Goal: Check status: Check status

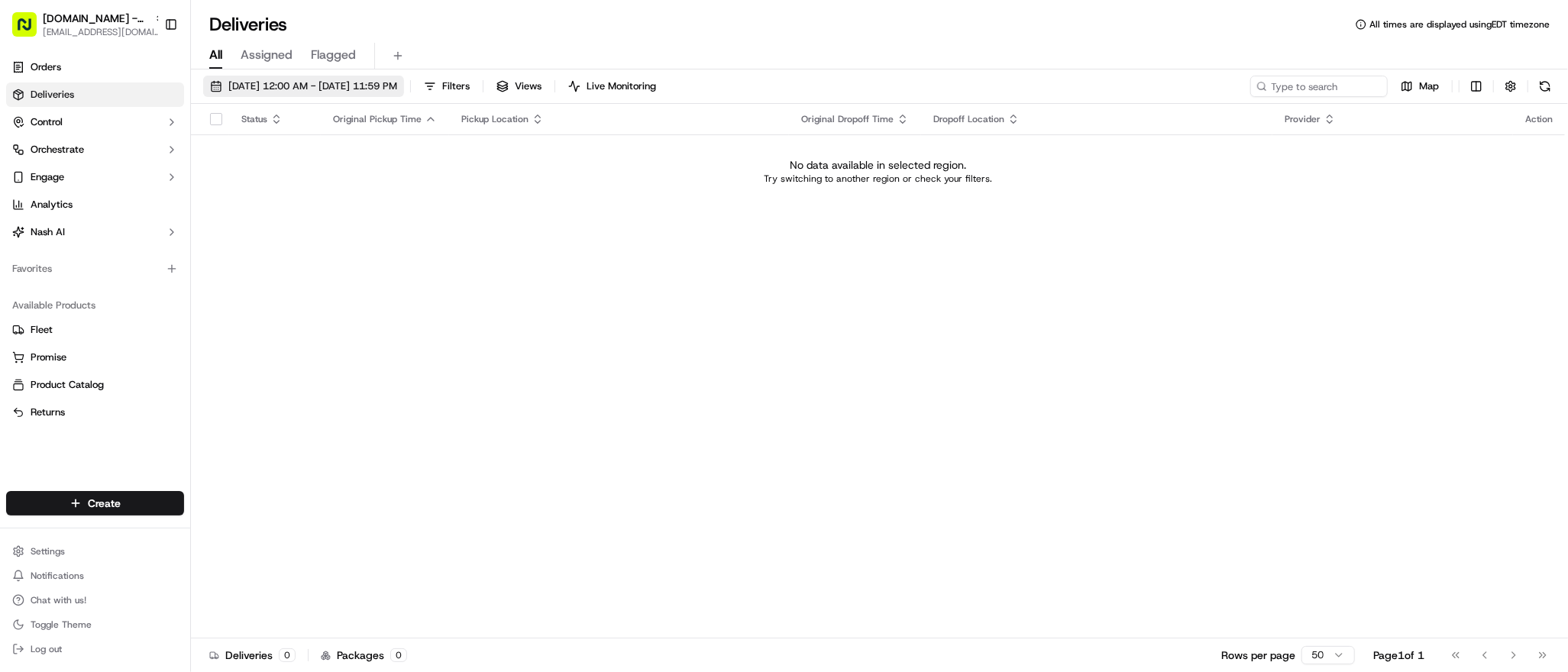
click at [334, 78] on button "09/17/2025 12:00 AM - 09/17/2025 11:59 PM" at bounding box center [303, 86] width 201 height 22
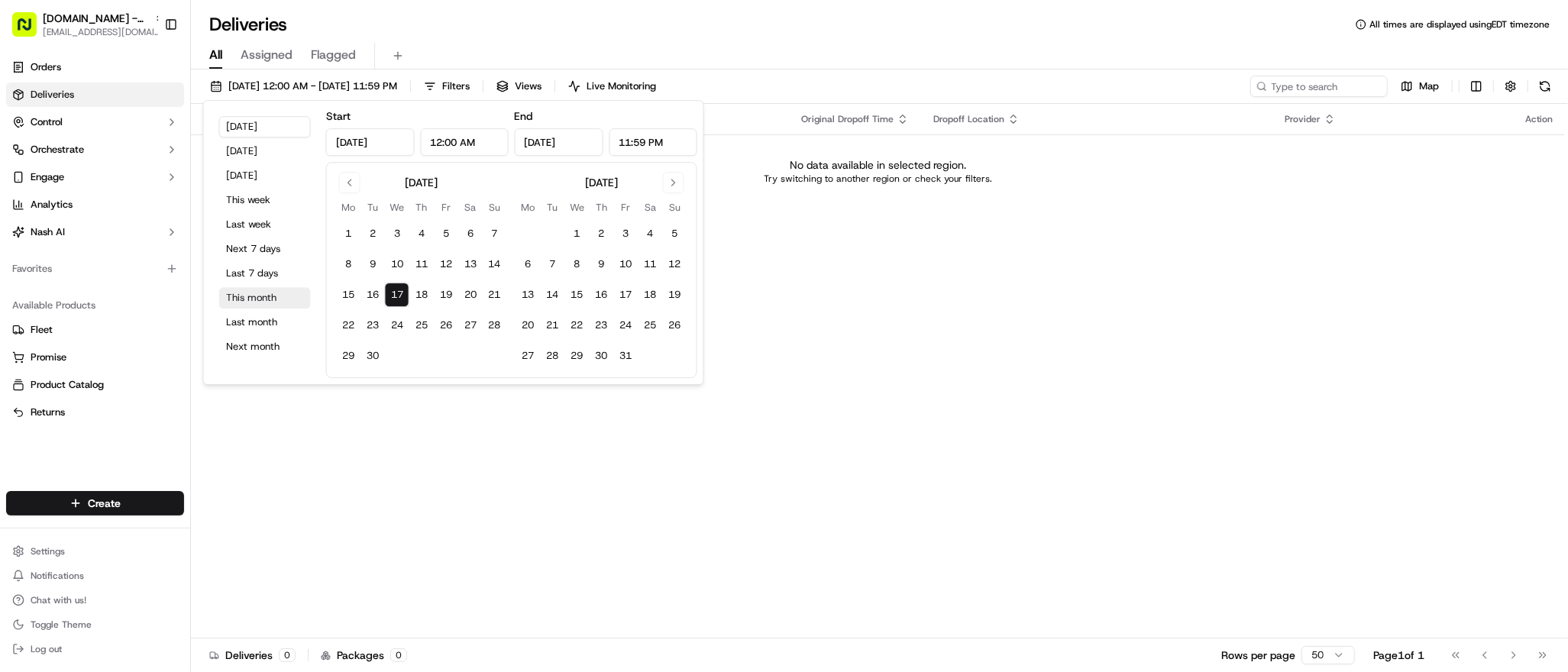
click at [269, 304] on button "This month" at bounding box center [265, 298] width 91 height 22
type input "Sep 1, 2025"
type input "Sep 30, 2025"
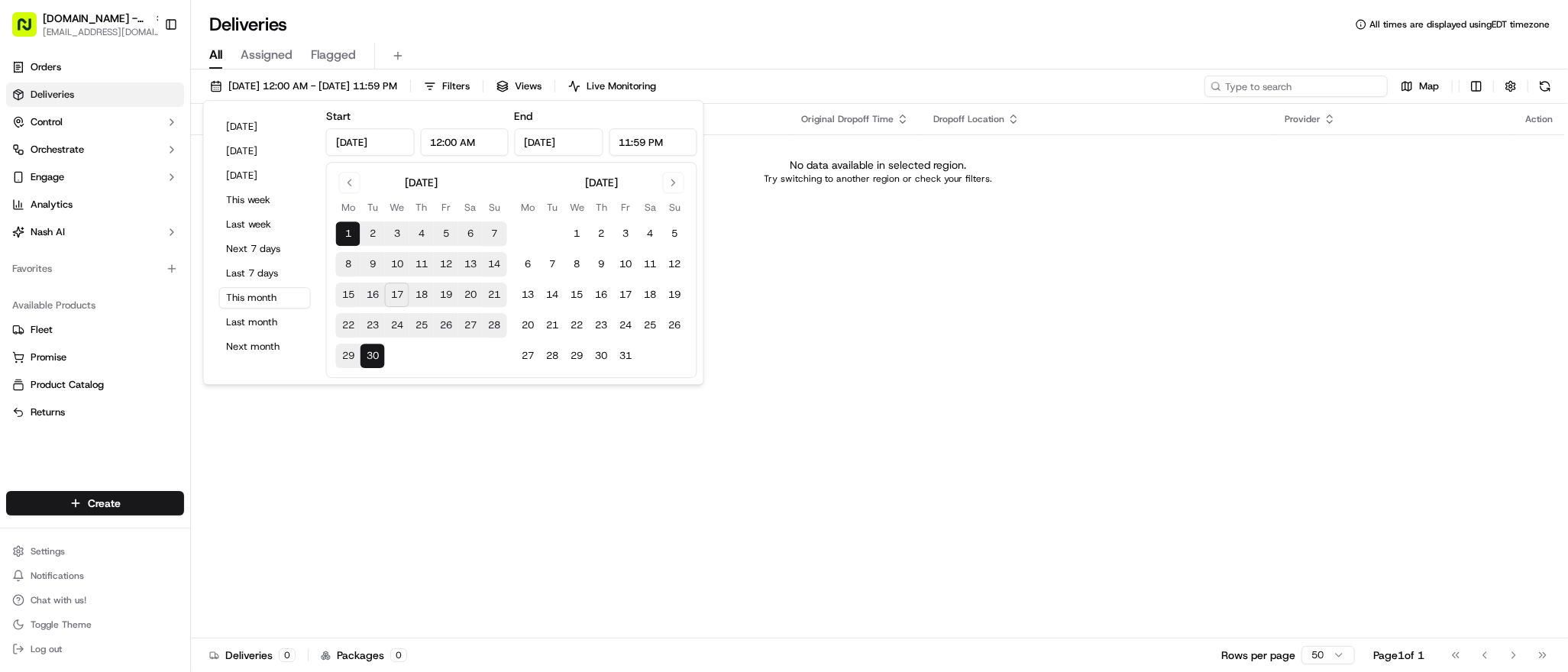
click at [1297, 78] on input at bounding box center [1295, 86] width 183 height 22
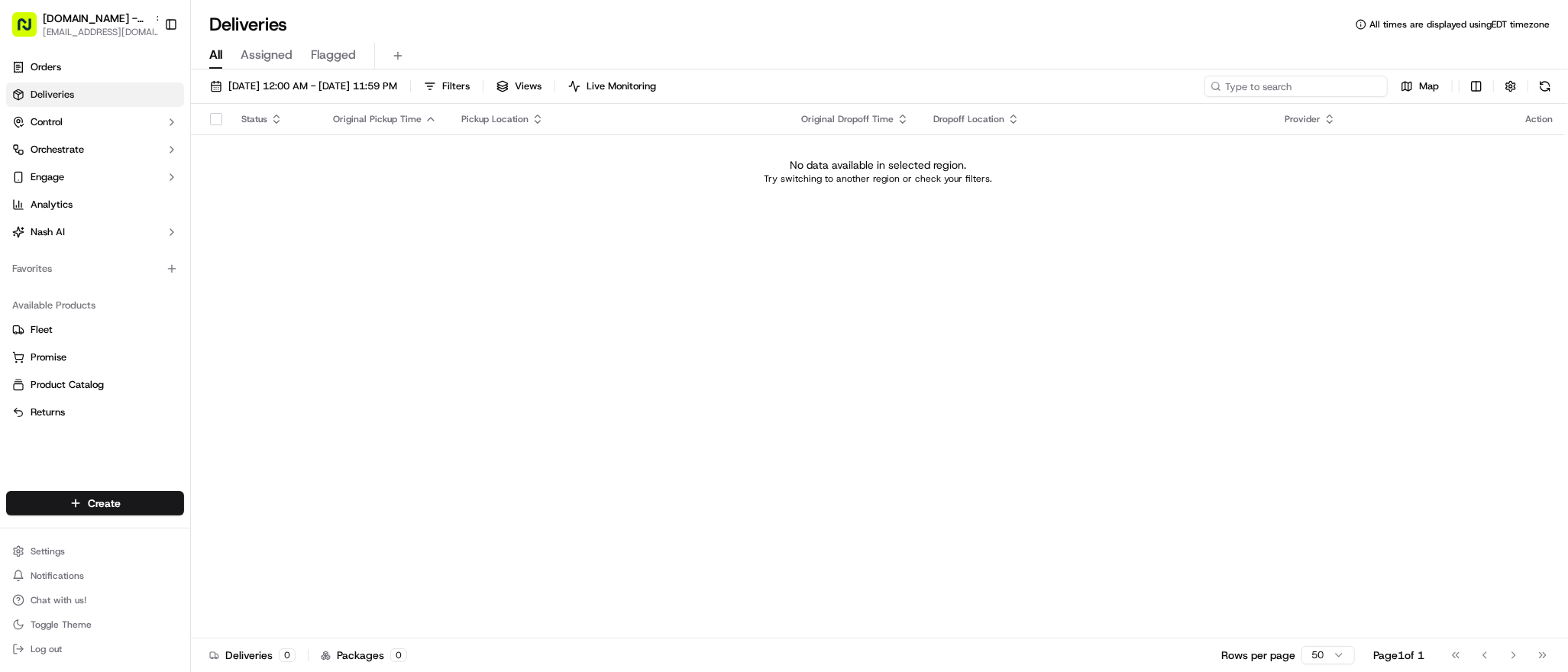
click at [1302, 90] on input at bounding box center [1295, 86] width 183 height 22
paste input "quintin"
type input "quintin"
click at [248, 84] on span "09/01/2025 12:00 AM - 09/30/2025 11:59 PM" at bounding box center [313, 86] width 169 height 14
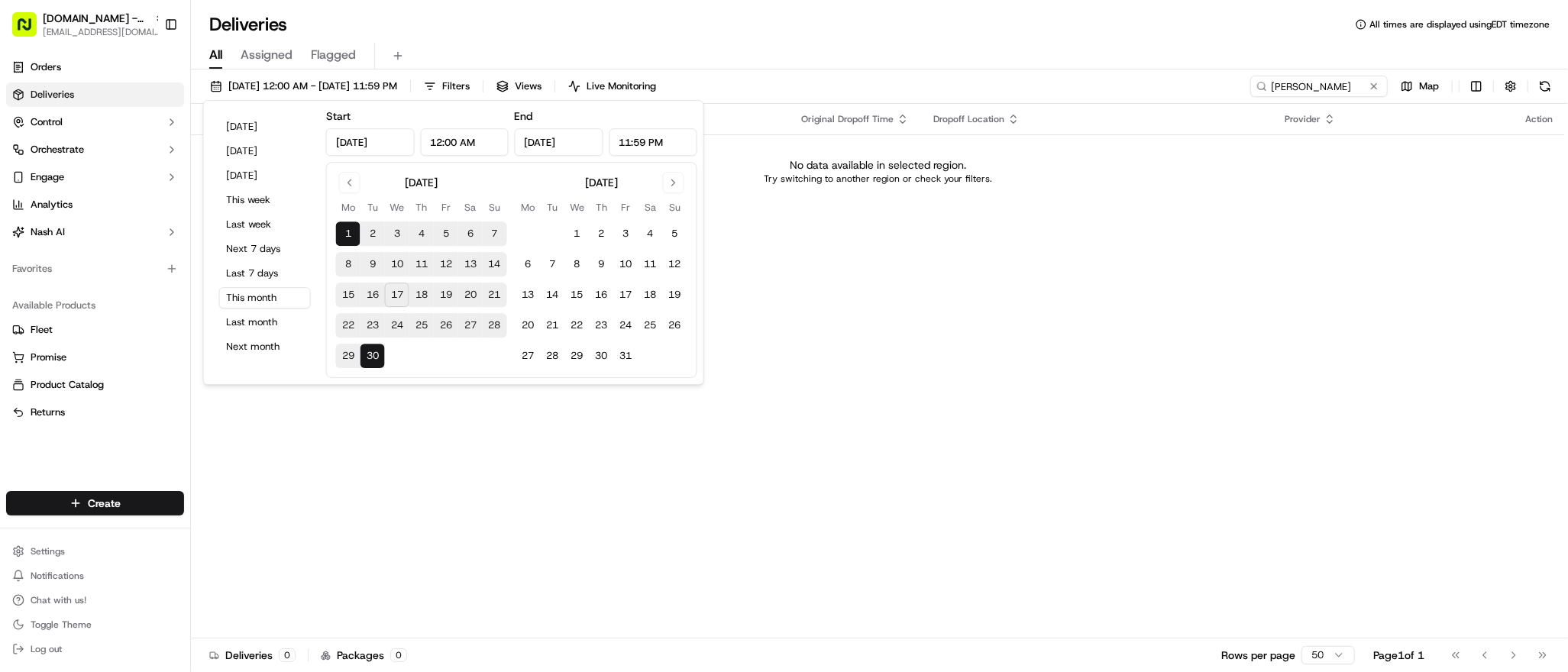
click at [269, 480] on div "Status Original Pickup Time Pickup Location Original Dropoff Time Dropoff Locat…" at bounding box center [877, 371] width 1374 height 535
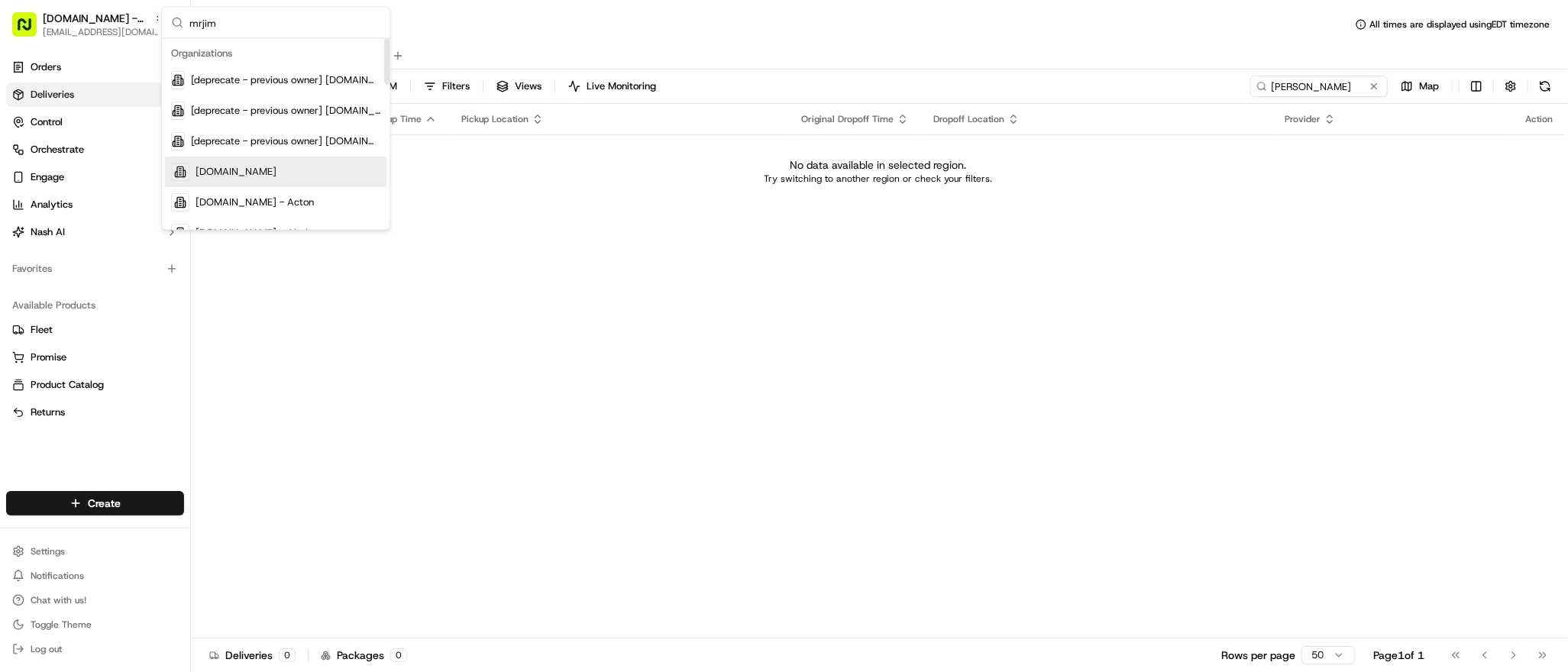
type input "mrjim"
click at [275, 174] on div "[DOMAIN_NAME]" at bounding box center [275, 172] width 221 height 31
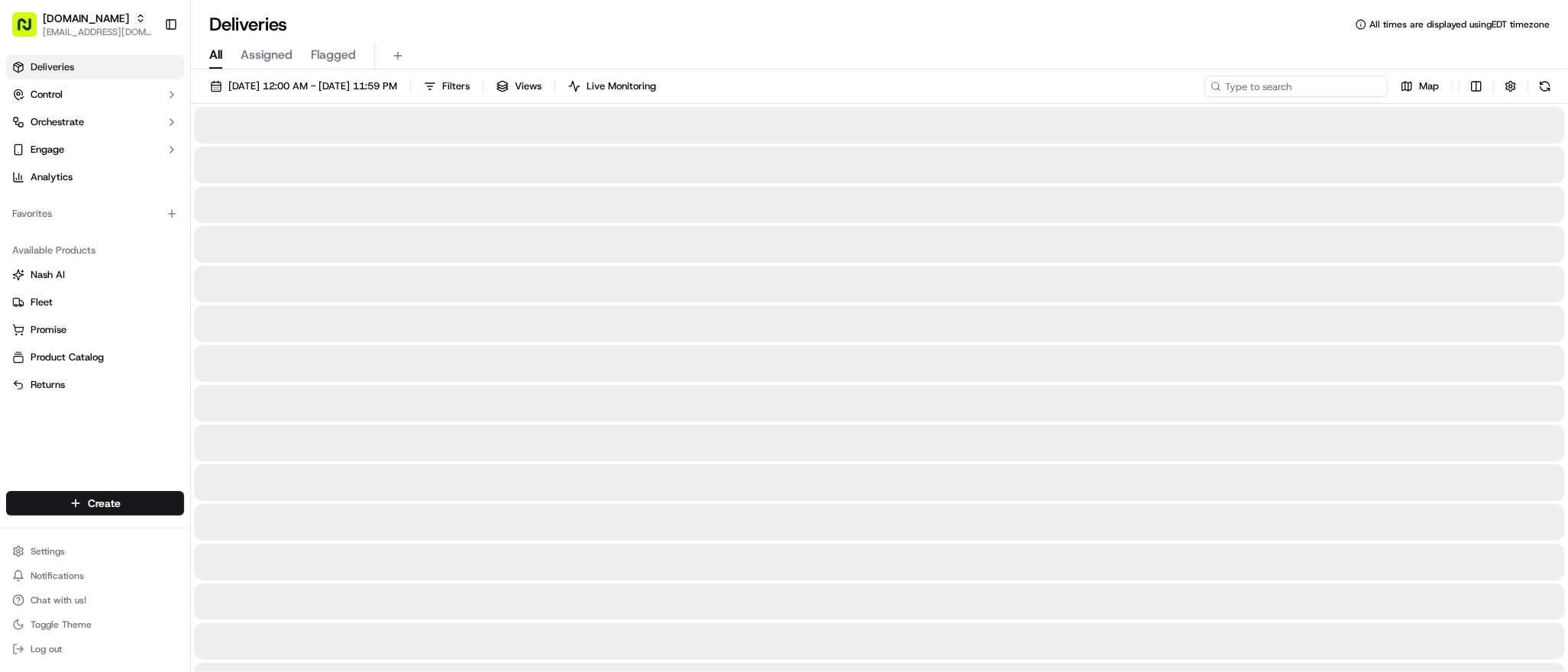
click at [1297, 87] on input at bounding box center [1295, 86] width 183 height 22
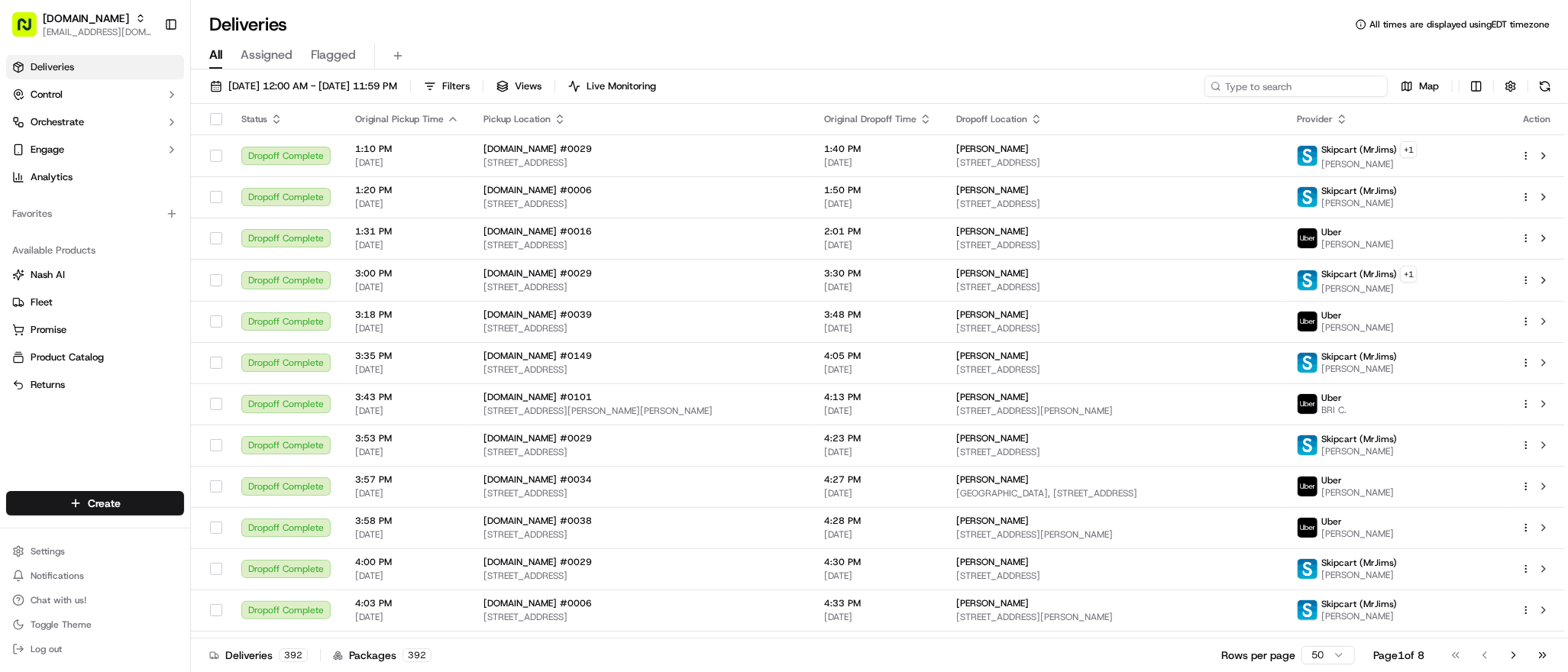
paste input "quintin"
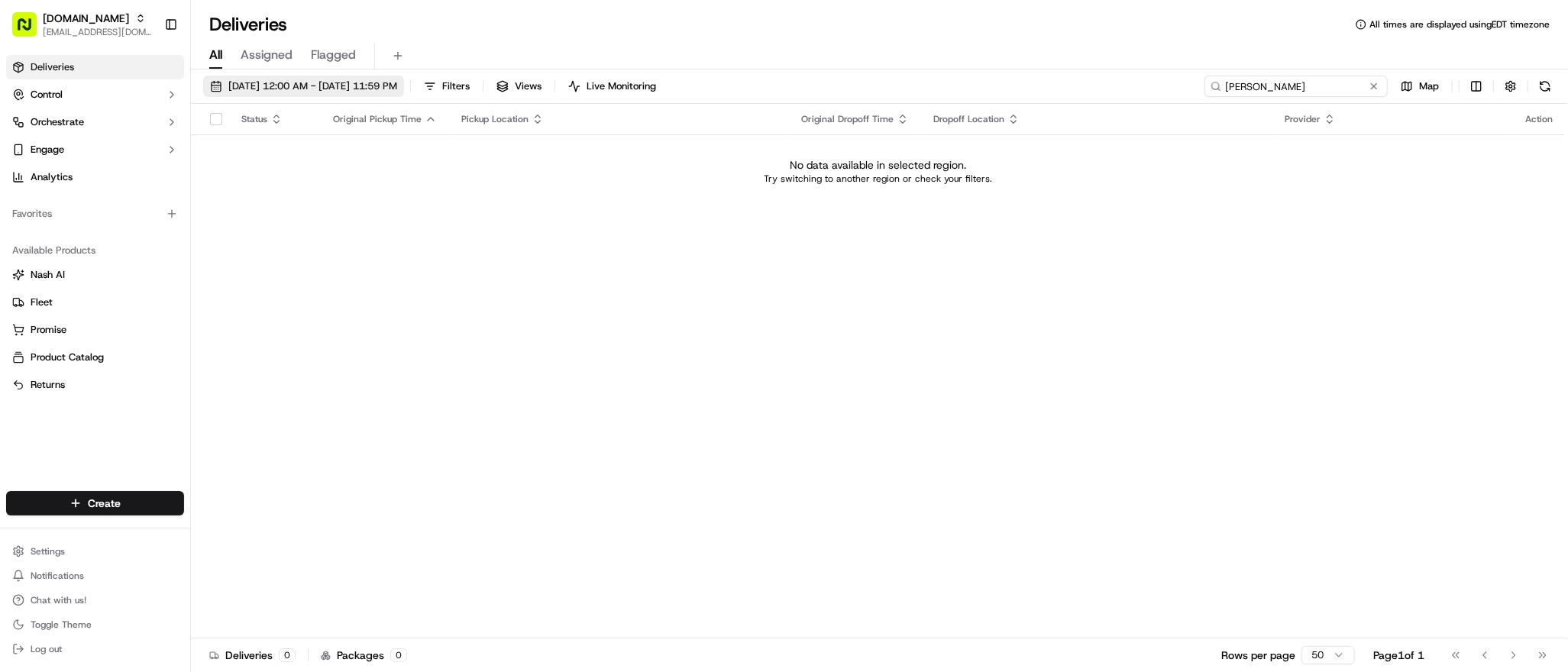
type input "quintin"
click at [265, 84] on span "09/01/2025 12:00 AM - 09/30/2025 11:59 PM" at bounding box center [313, 86] width 169 height 14
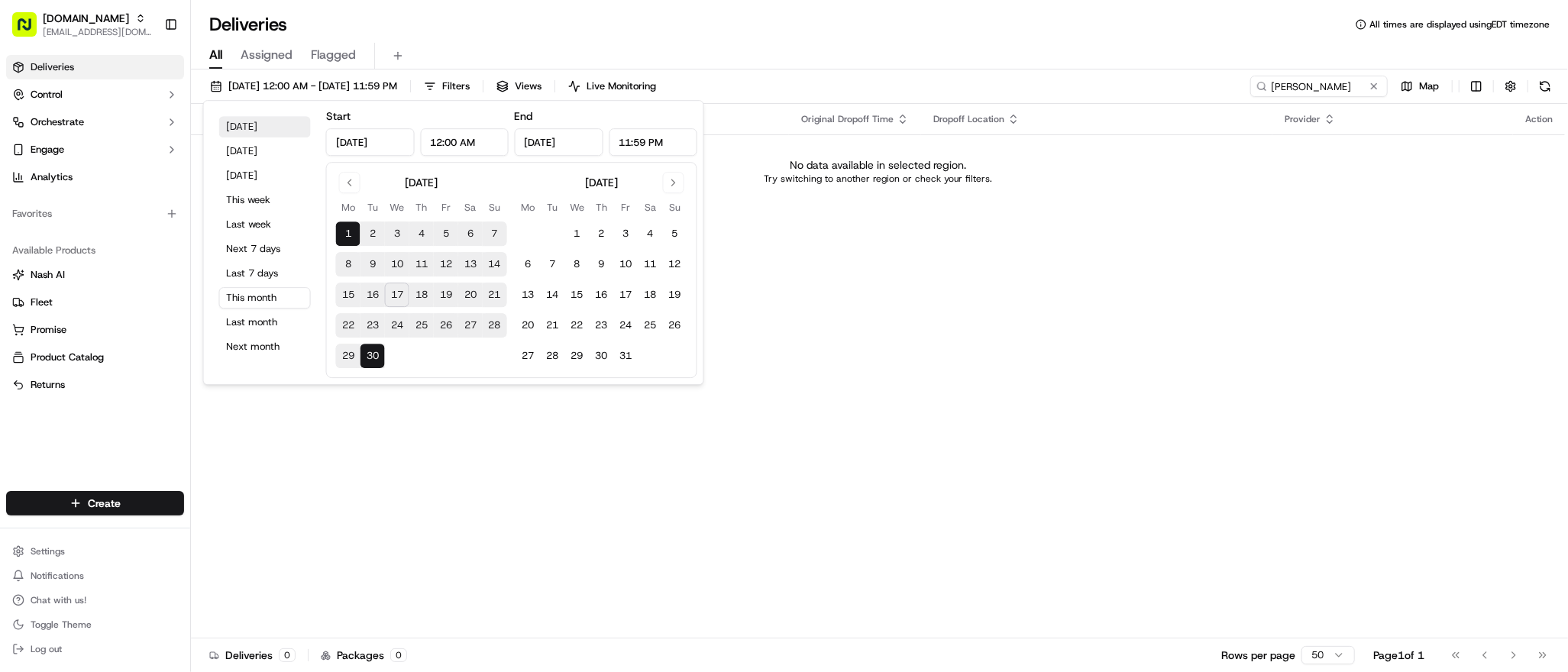
click at [245, 131] on button "Today" at bounding box center [265, 126] width 91 height 22
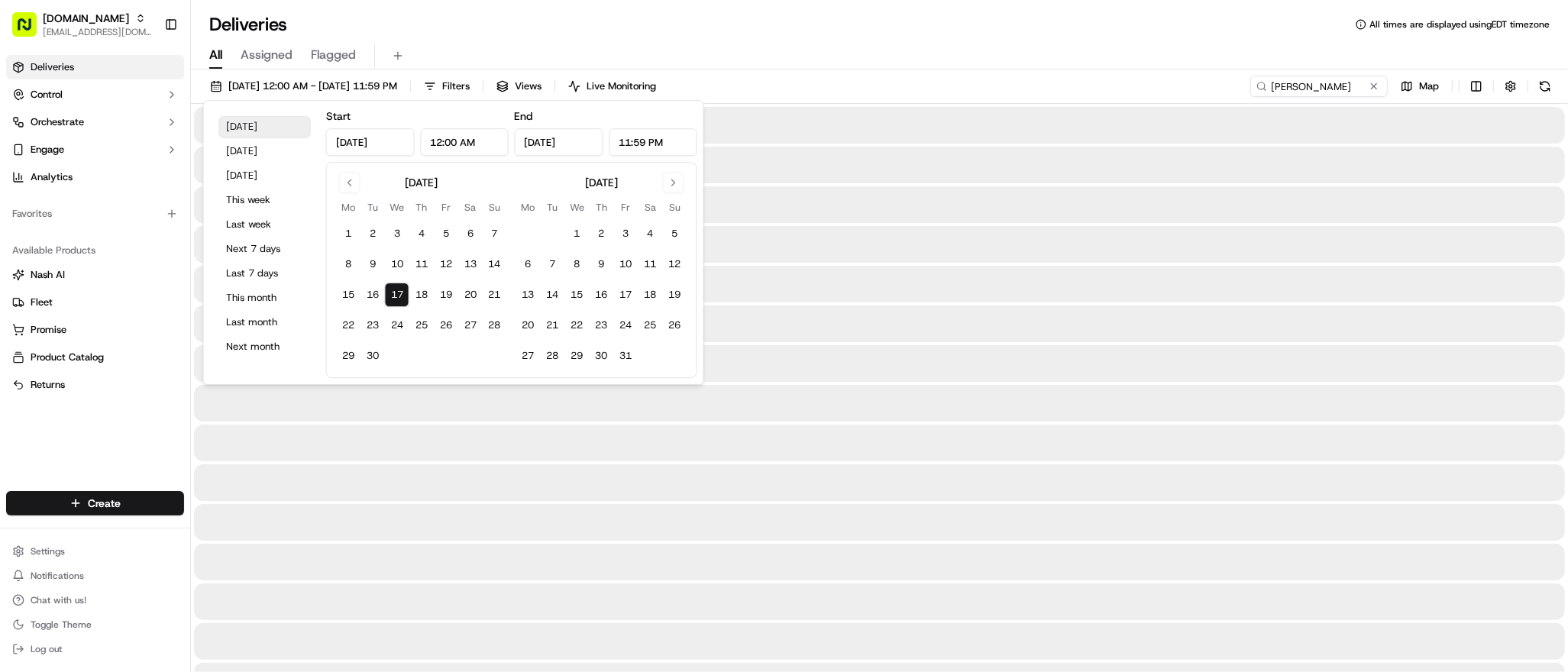
type input "Sep 17, 2025"
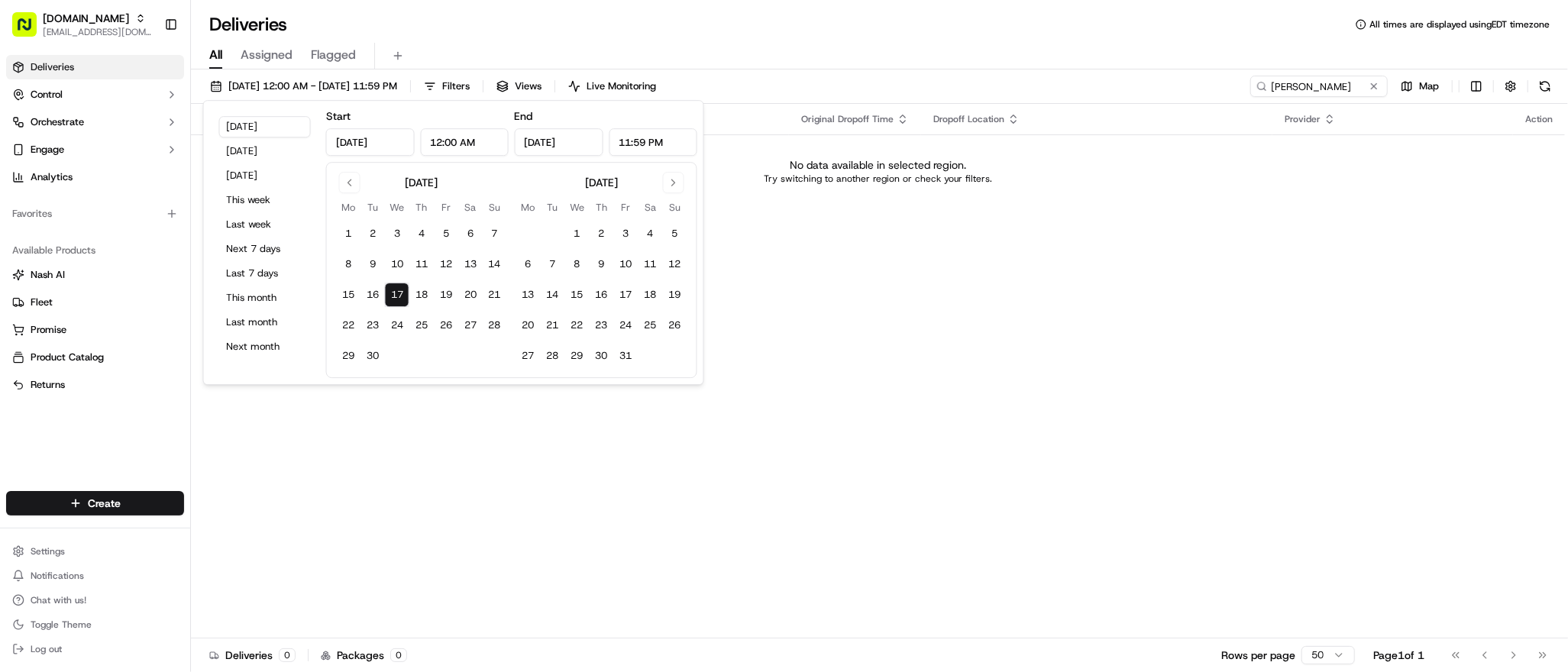
click at [801, 252] on div "Status Original Pickup Time Pickup Location Original Dropoff Time Dropoff Locat…" at bounding box center [877, 371] width 1374 height 535
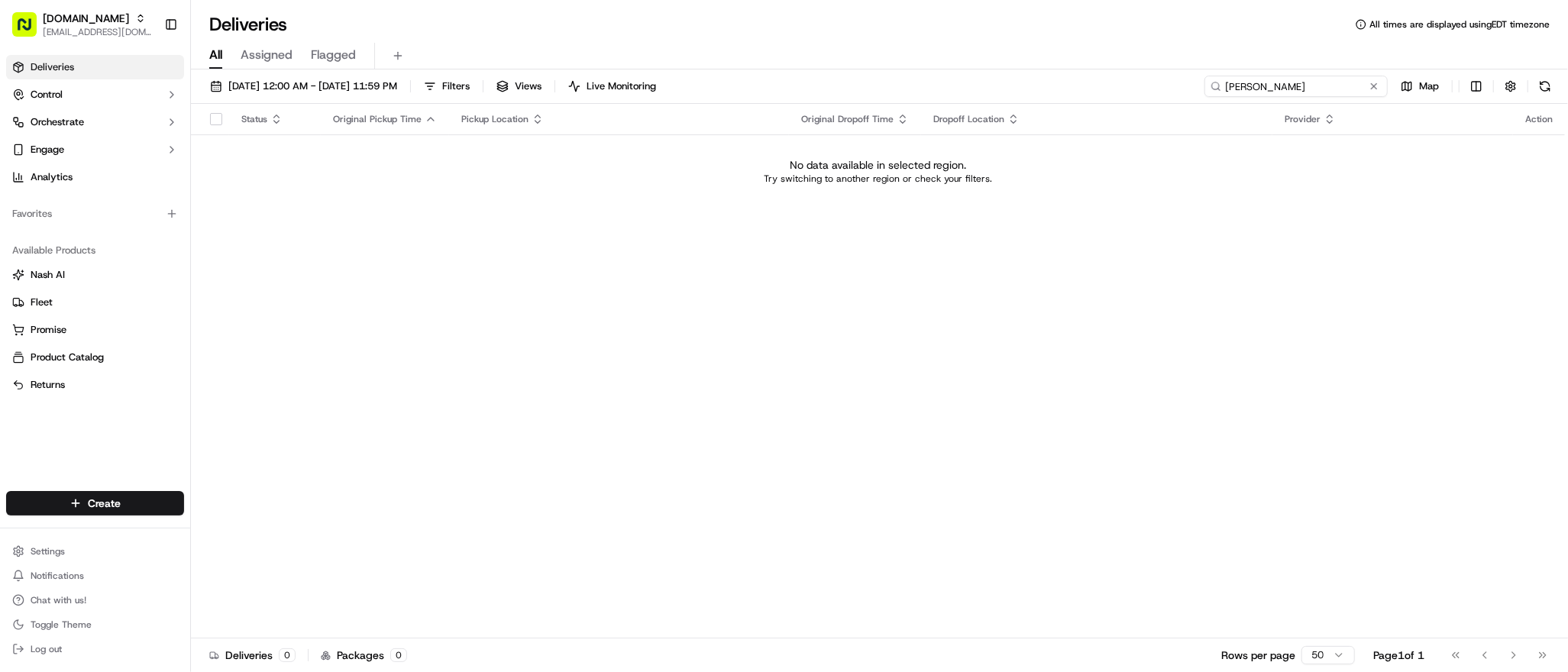
click at [1320, 89] on input "quintin" at bounding box center [1295, 86] width 183 height 22
click at [666, 318] on div "Status Original Pickup Time Pickup Location Original Dropoff Time Dropoff Locat…" at bounding box center [877, 371] width 1374 height 535
click at [1371, 82] on button at bounding box center [1374, 86] width 16 height 16
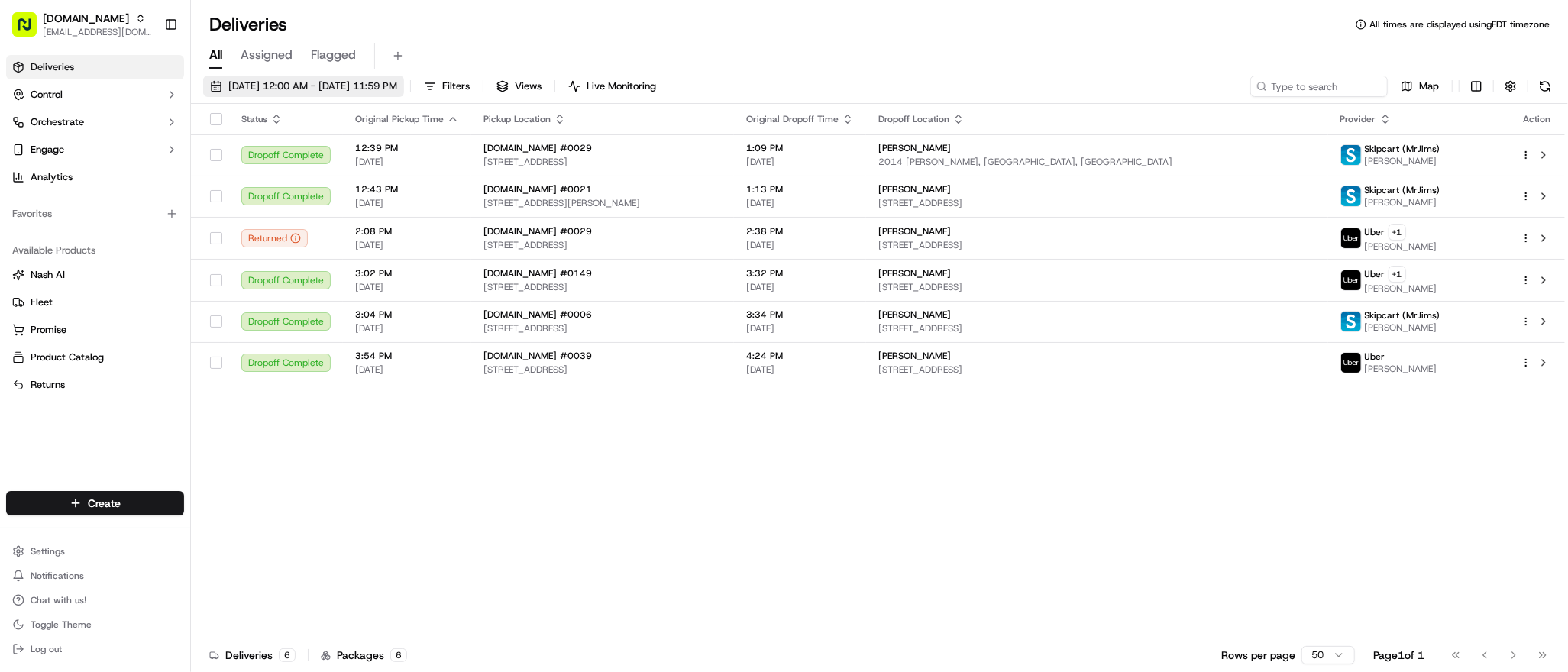
click at [345, 85] on span "09/17/2025 12:00 AM - 09/17/2025 11:59 PM" at bounding box center [313, 86] width 169 height 14
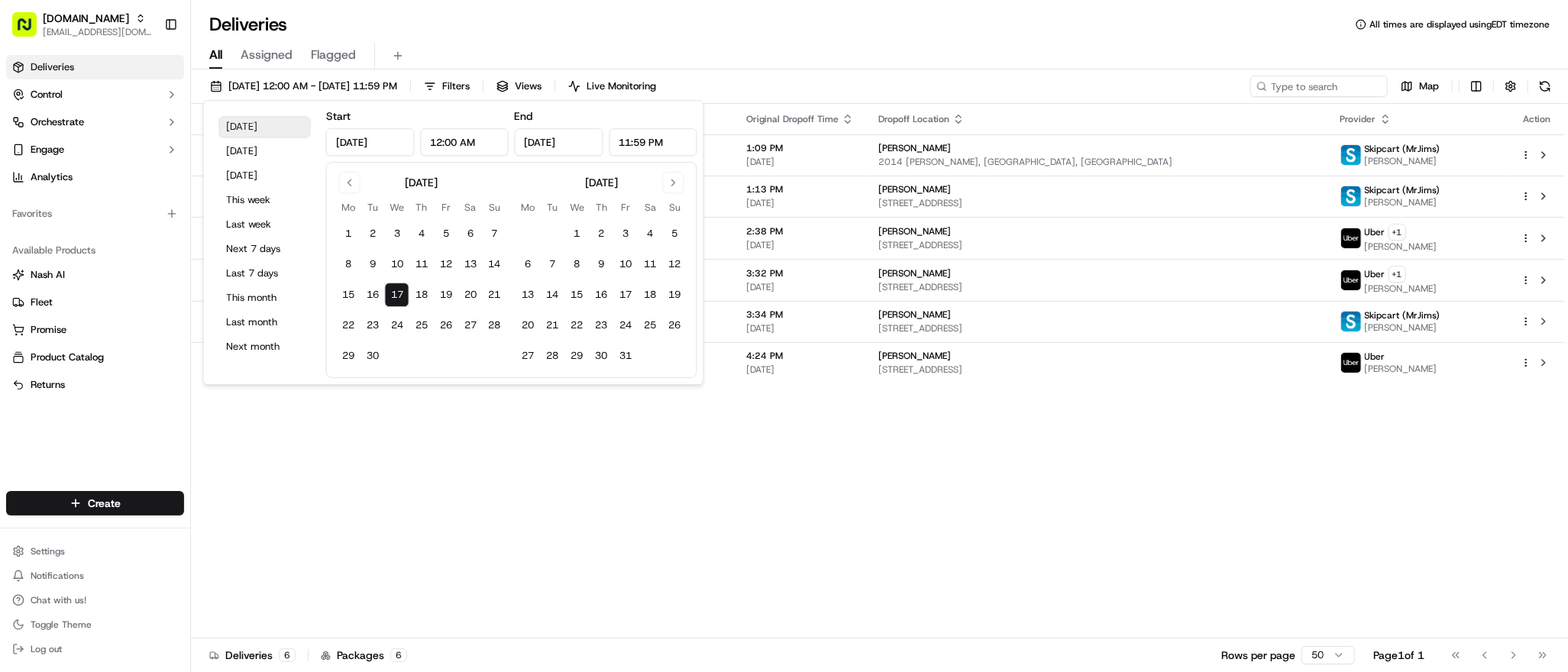
click at [234, 124] on button "Today" at bounding box center [265, 126] width 91 height 22
click at [368, 412] on div "Status Original Pickup Time Pickup Location Original Dropoff Time Dropoff Locat…" at bounding box center [877, 371] width 1374 height 535
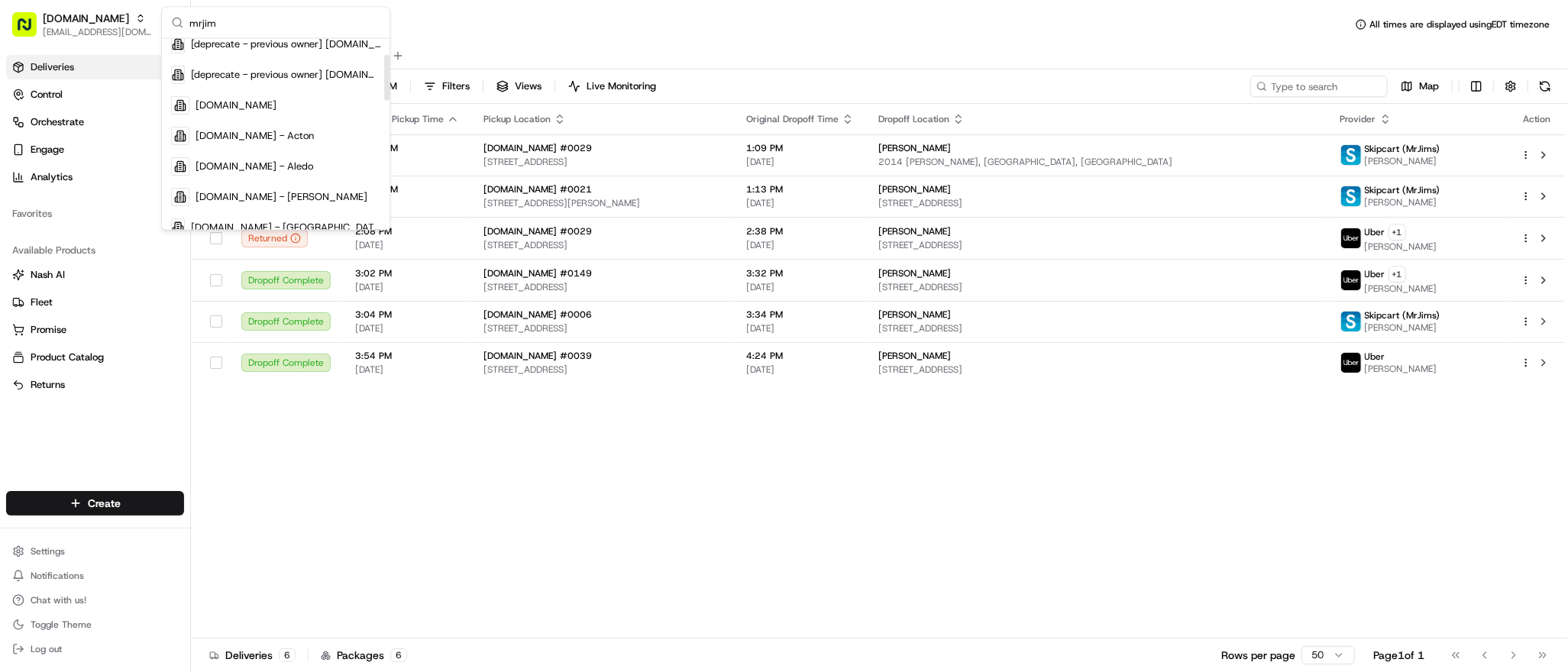
scroll to position [52, 0]
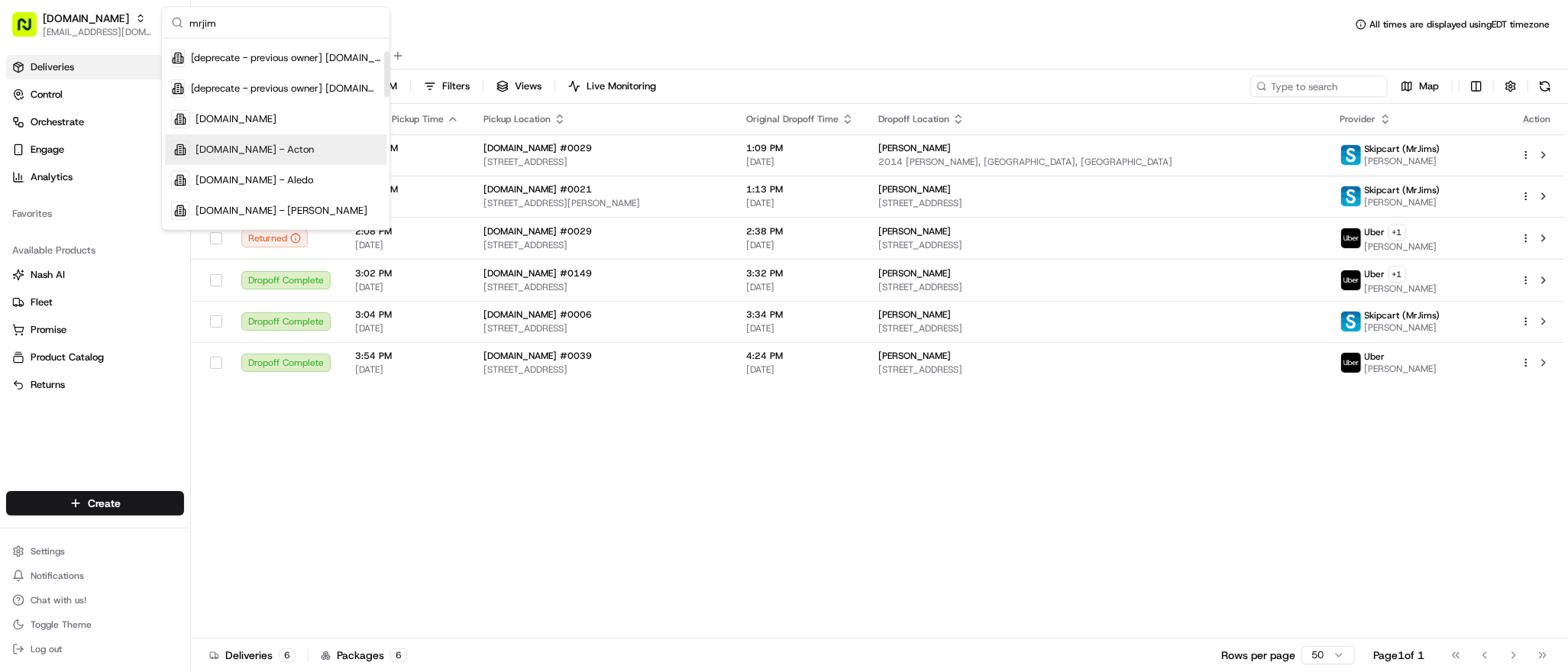
type input "mrjim"
click at [287, 153] on span "MrJims.Pizza - Acton" at bounding box center [254, 150] width 118 height 14
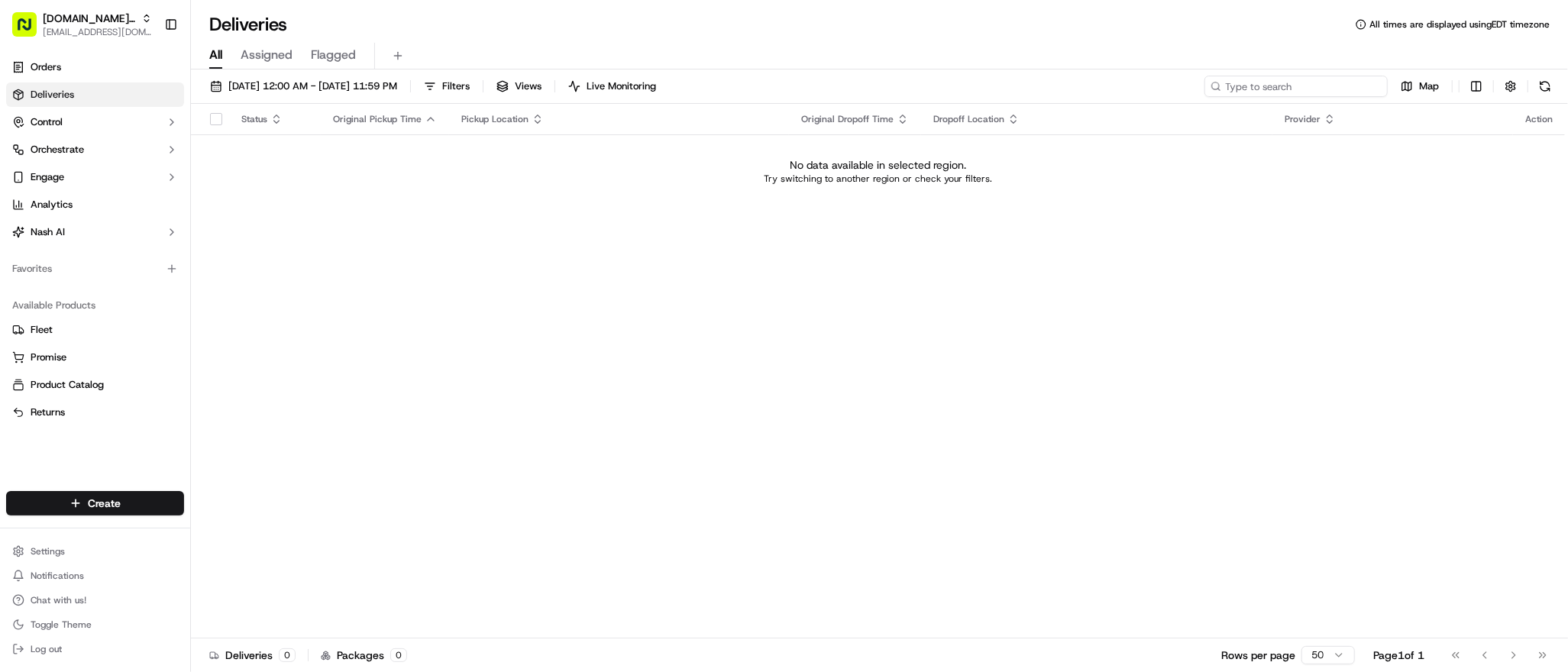
click at [1286, 91] on input at bounding box center [1295, 86] width 183 height 22
click at [432, 263] on div "Status Original Pickup Time Pickup Location Original Dropoff Time Dropoff Locat…" at bounding box center [877, 371] width 1374 height 535
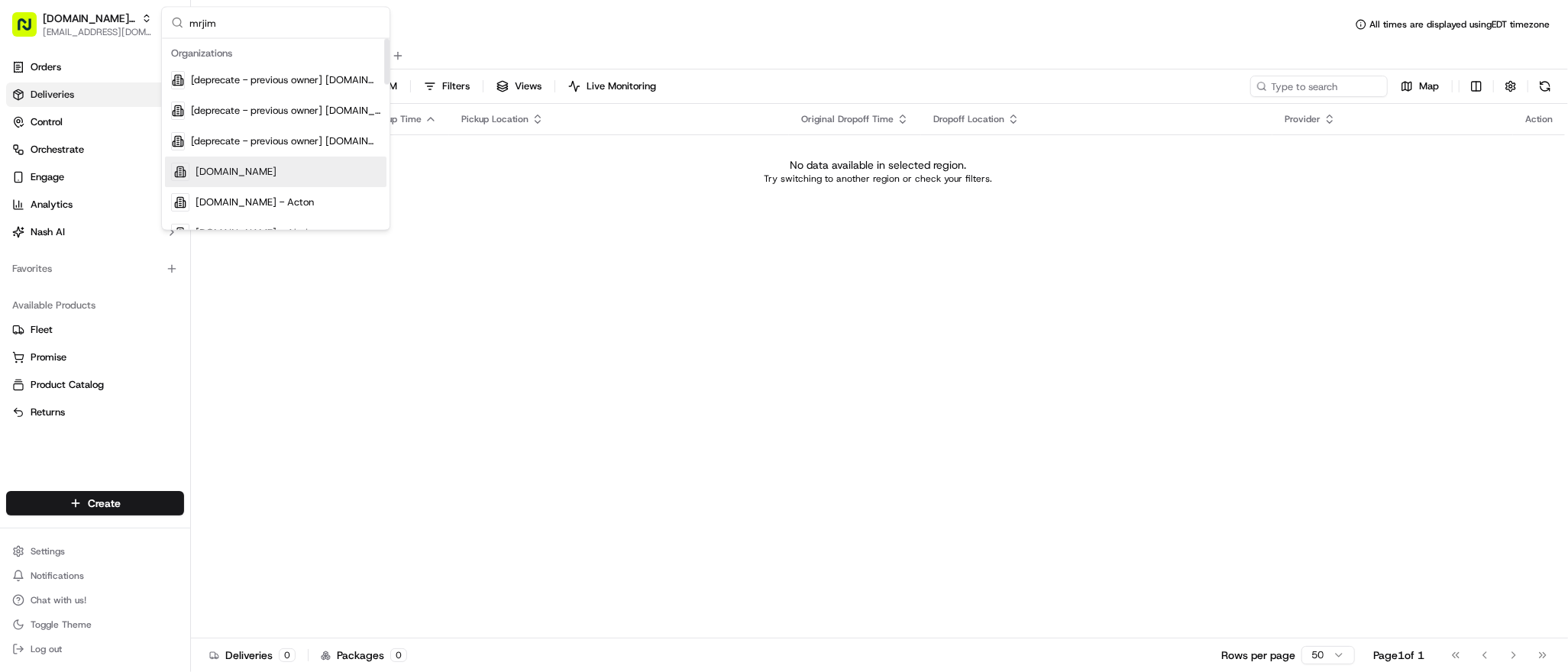
type input "mrjim"
click at [259, 170] on div "[DOMAIN_NAME]" at bounding box center [275, 172] width 221 height 31
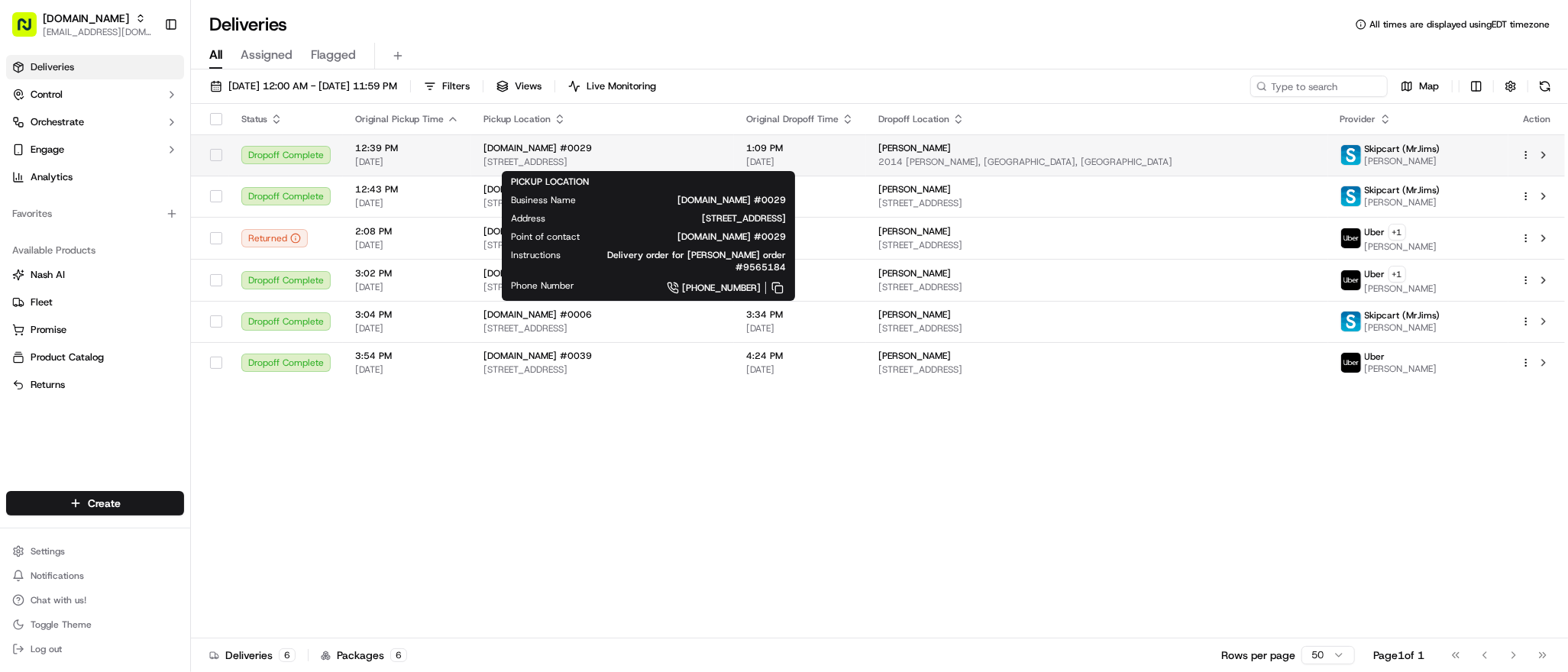
click at [715, 156] on span "553 W Pioneer Pkwy, Grand Prairie, TX 75052, USA" at bounding box center [603, 162] width 239 height 12
click at [721, 157] on span "553 W Pioneer Pkwy, Grand Prairie, TX 75052, USA" at bounding box center [603, 162] width 239 height 12
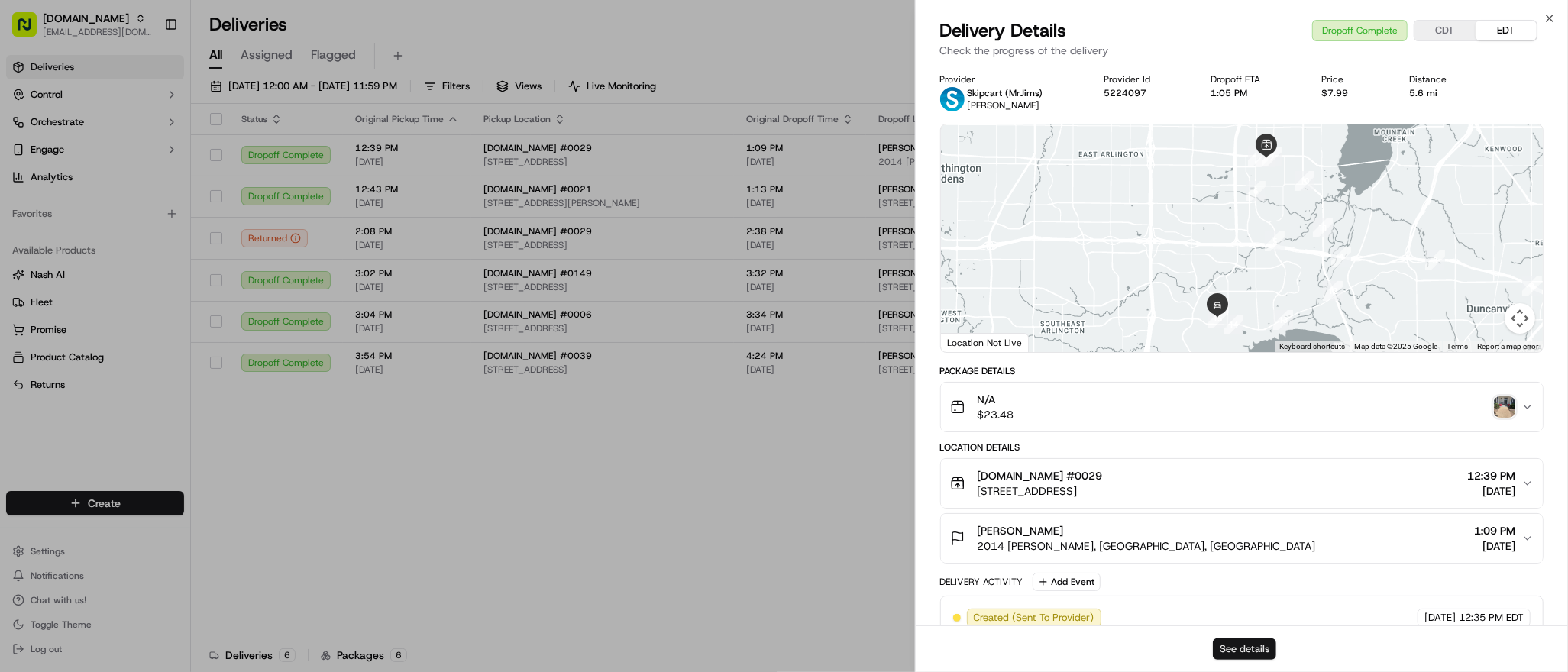
click at [1238, 652] on button "See details" at bounding box center [1244, 649] width 64 height 22
